Goal: Navigation & Orientation: Find specific page/section

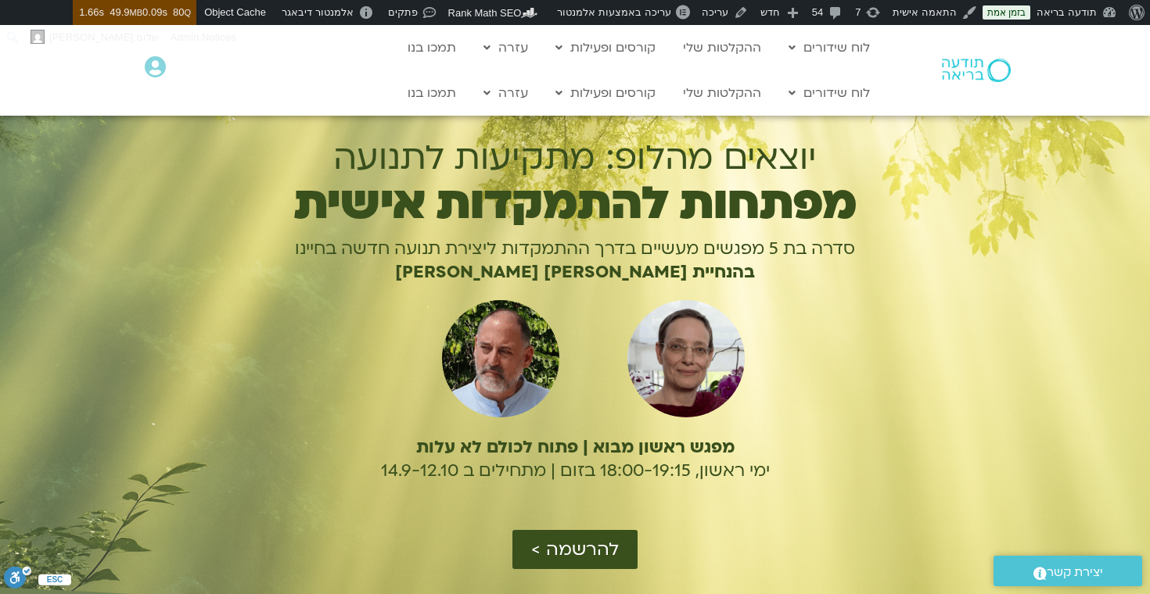
click at [774, 160] on h1 "יוצאים מהלופ: מתקיעות לתנועה" at bounding box center [574, 157] width 677 height 39
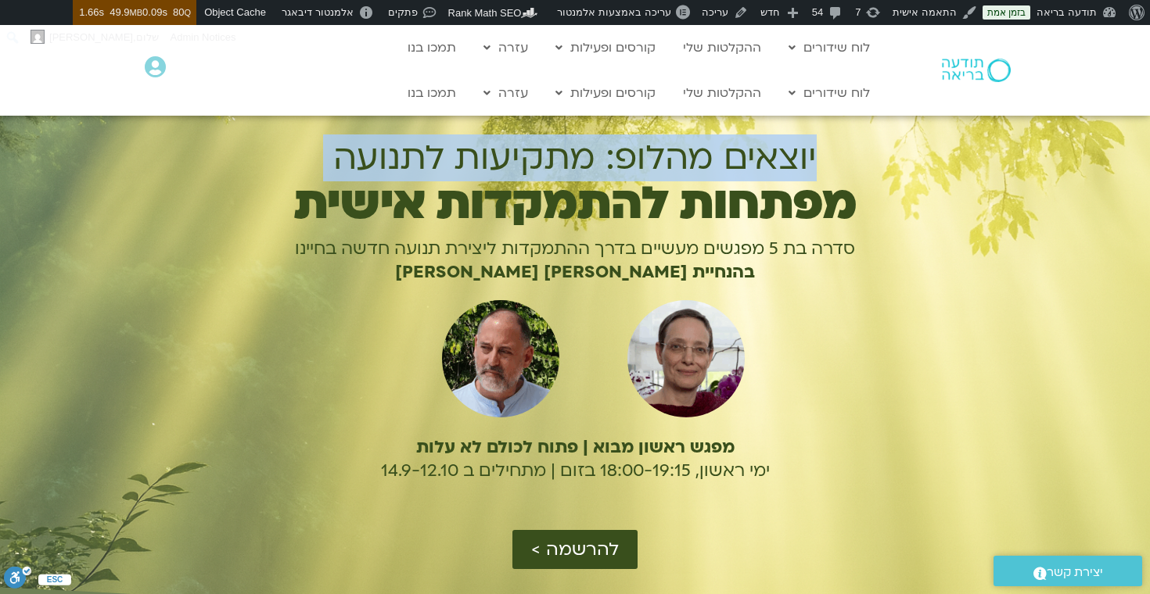
click at [774, 160] on h1 "יוצאים מהלופ: מתקיעות לתנועה" at bounding box center [574, 157] width 677 height 39
copy div "יוצאים מהלופ: מתקיעות לתנועה"
